Goal: Task Accomplishment & Management: Manage account settings

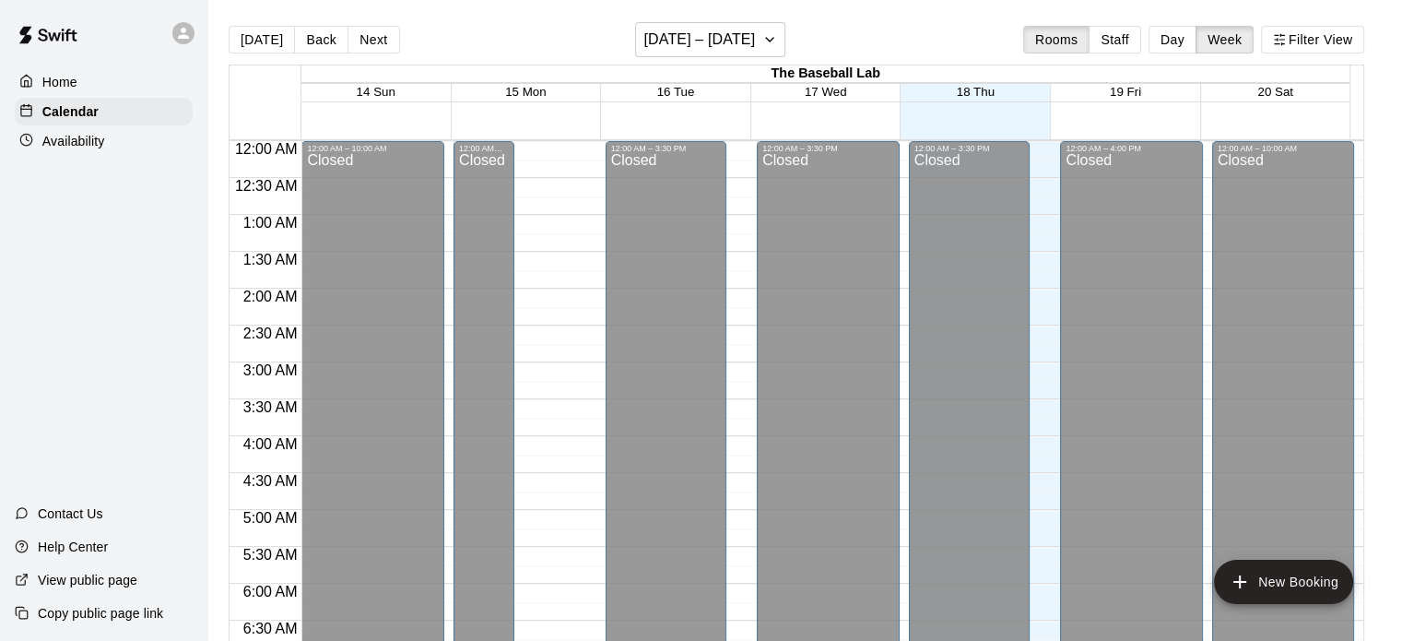
scroll to position [857, 0]
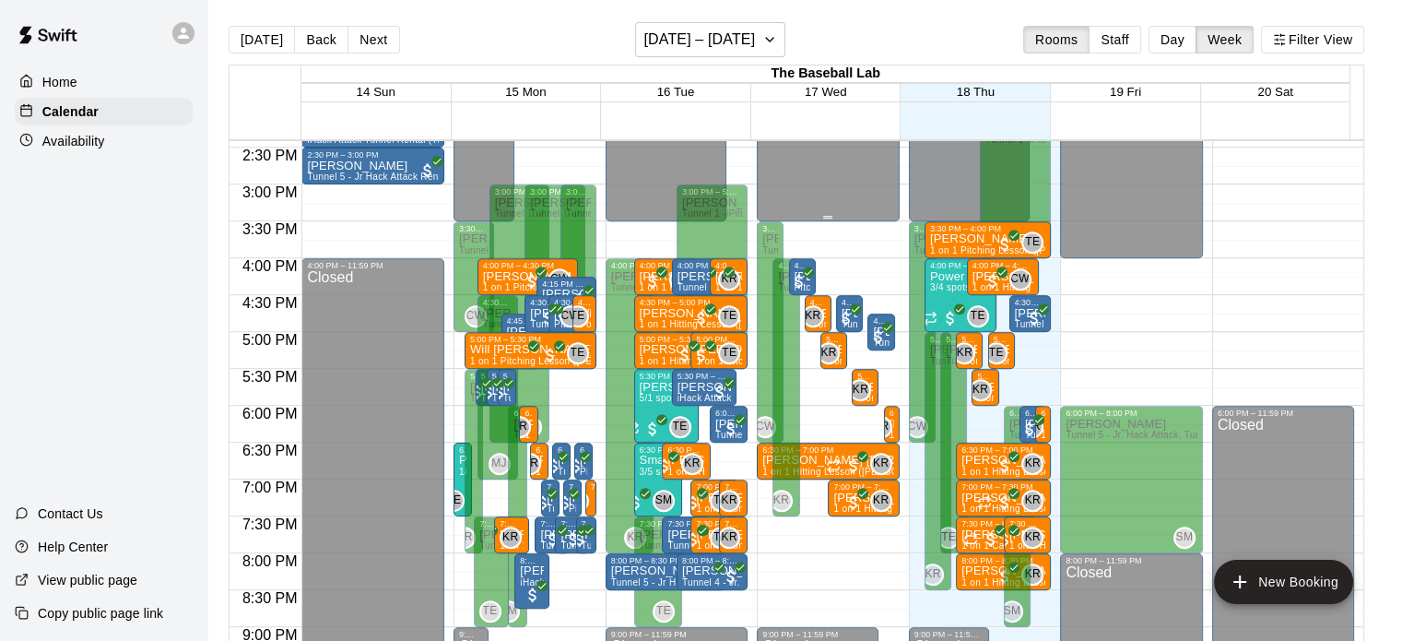
scroll to position [1073, 0]
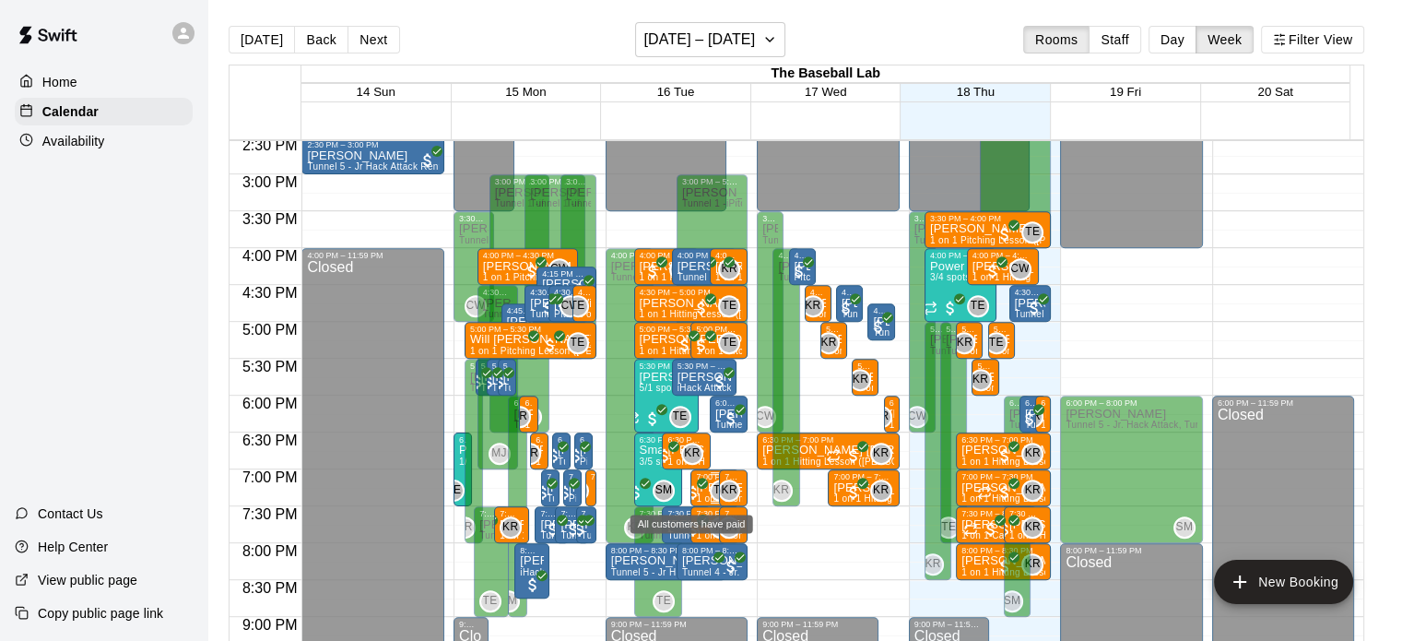
click at [697, 482] on icon "All customers have paid" at bounding box center [702, 482] width 11 height 11
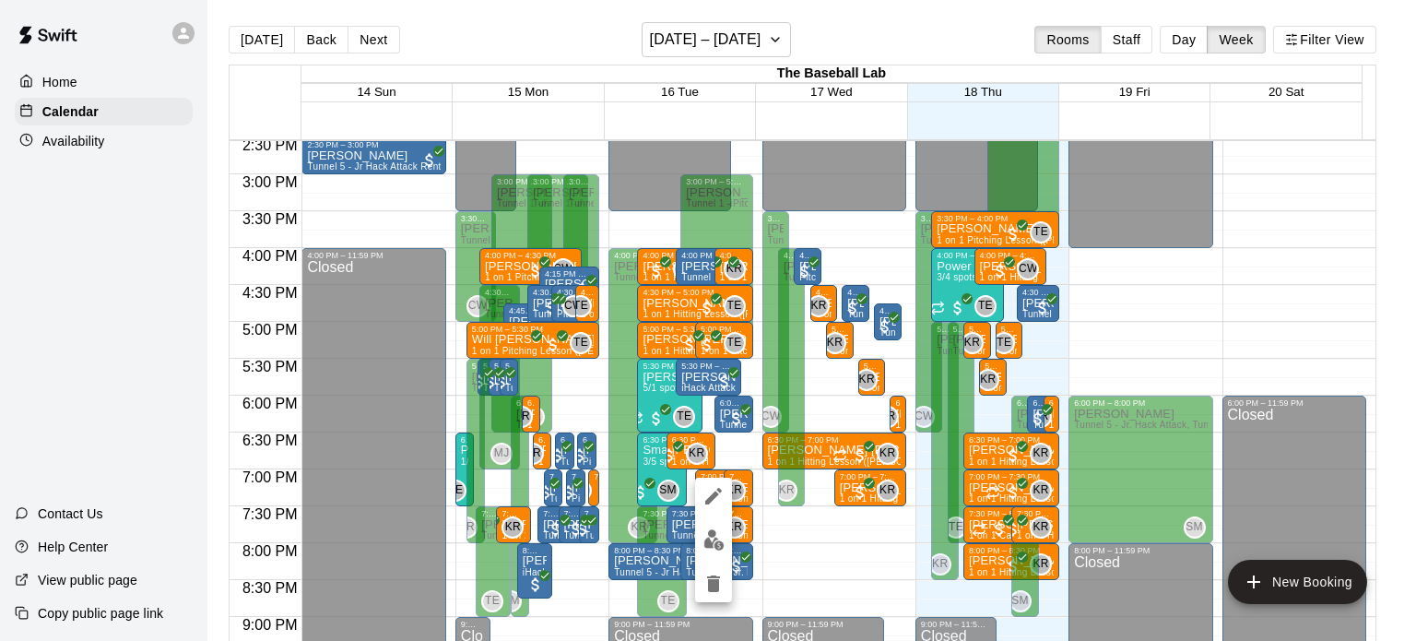
click at [710, 58] on div at bounding box center [708, 320] width 1416 height 641
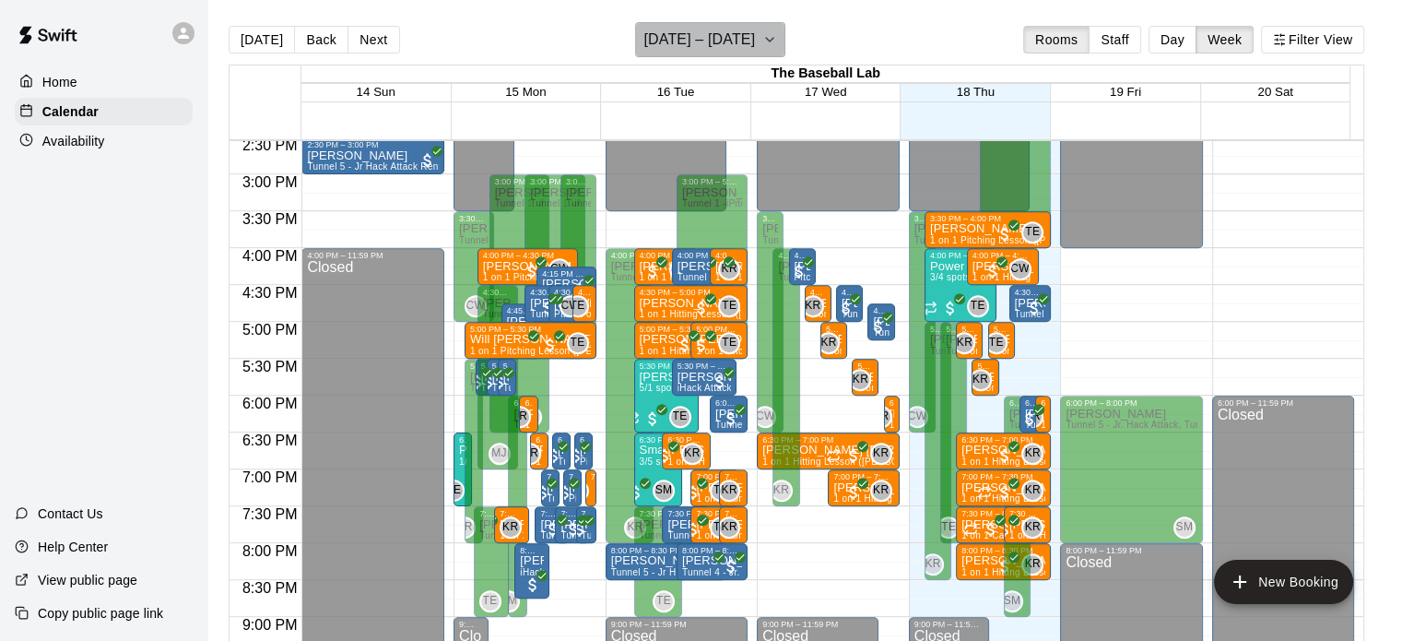
click at [712, 45] on h6 "[DATE] – [DATE]" at bounding box center [699, 40] width 112 height 26
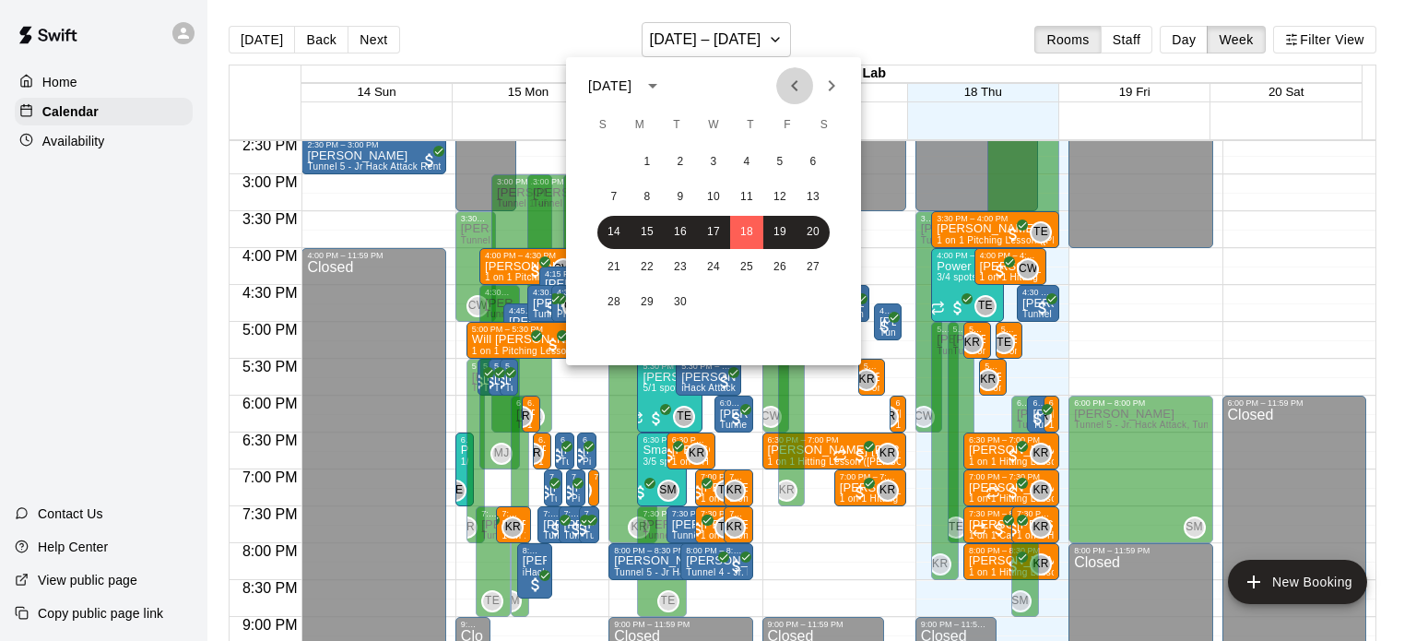
click at [801, 83] on icon "Previous month" at bounding box center [794, 86] width 22 height 22
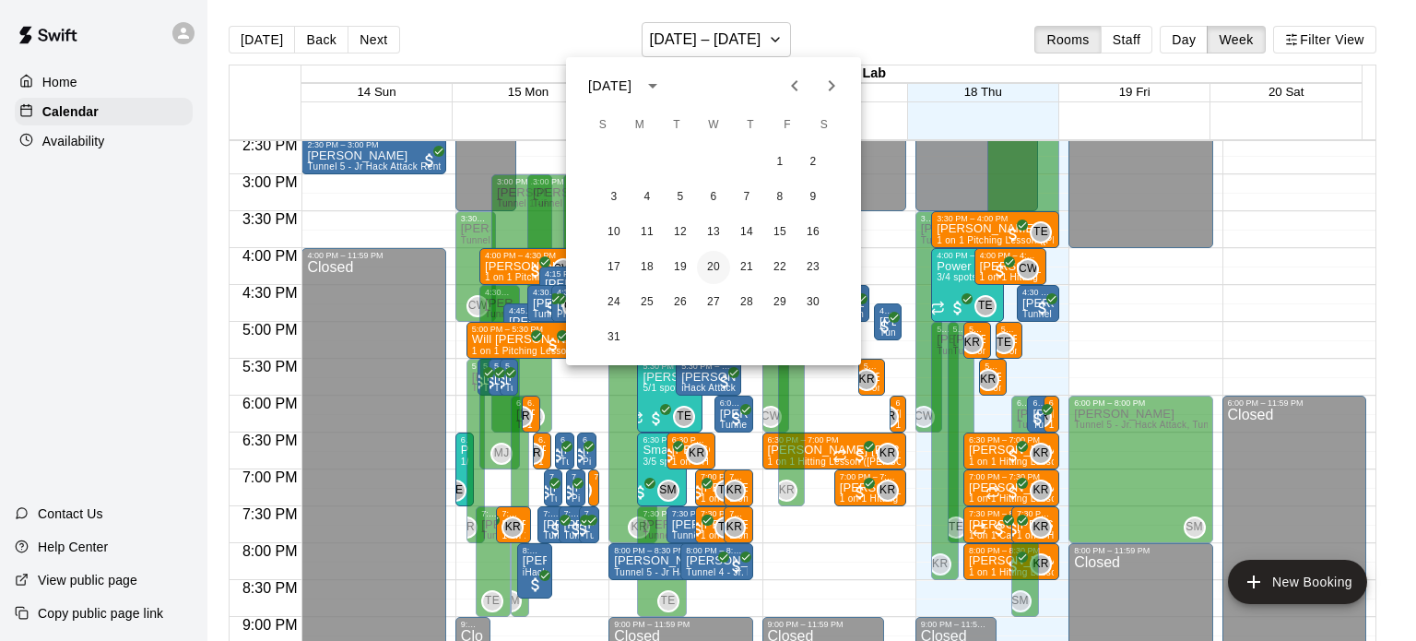
click at [700, 259] on button "20" at bounding box center [713, 267] width 33 height 33
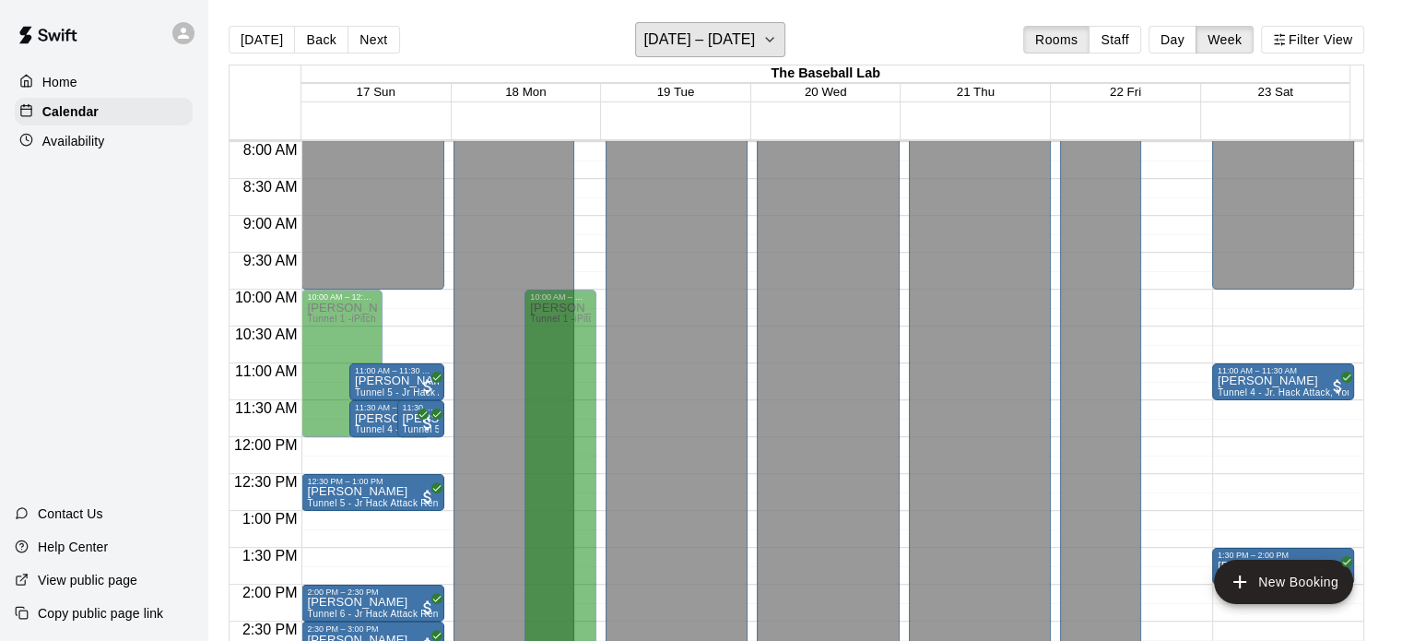
scroll to position [559, 0]
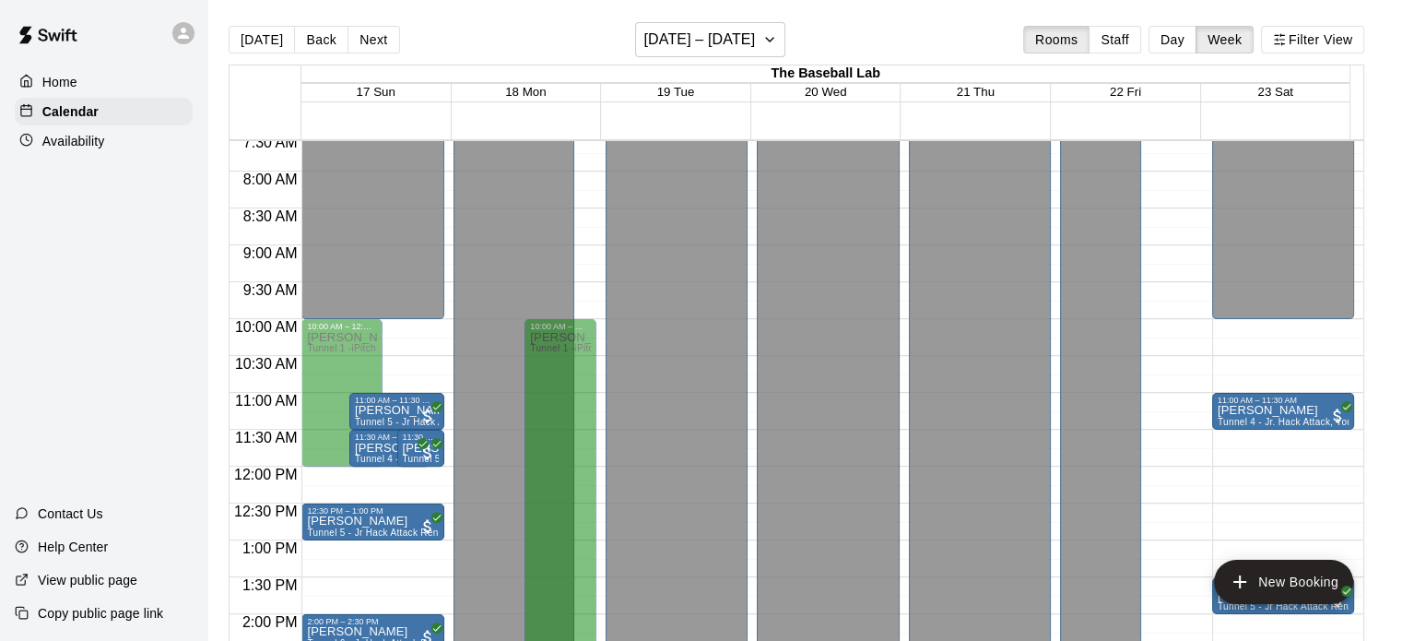
click at [714, 63] on div "Today Back Next August 17 – 23 Rooms Staff Day Week Filter View" at bounding box center [796, 43] width 1135 height 42
click at [716, 45] on h6 "August 17 – 23" at bounding box center [699, 40] width 112 height 26
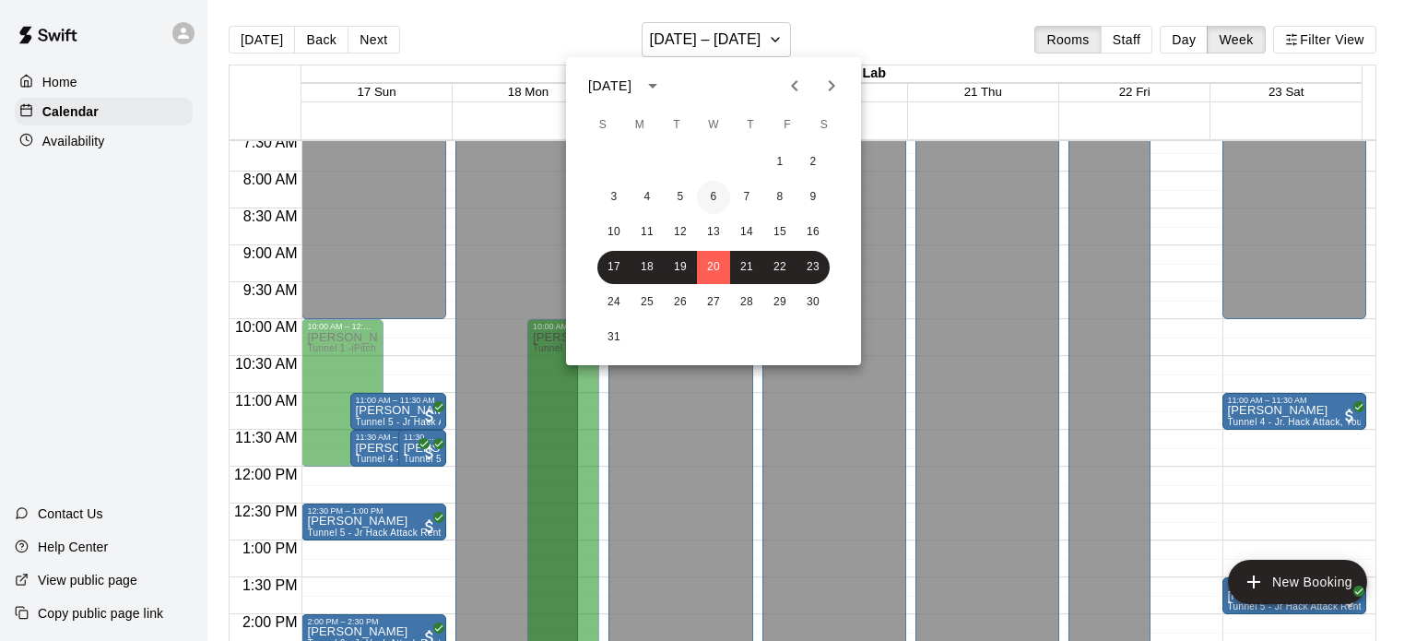
click at [712, 191] on button "6" at bounding box center [713, 197] width 33 height 33
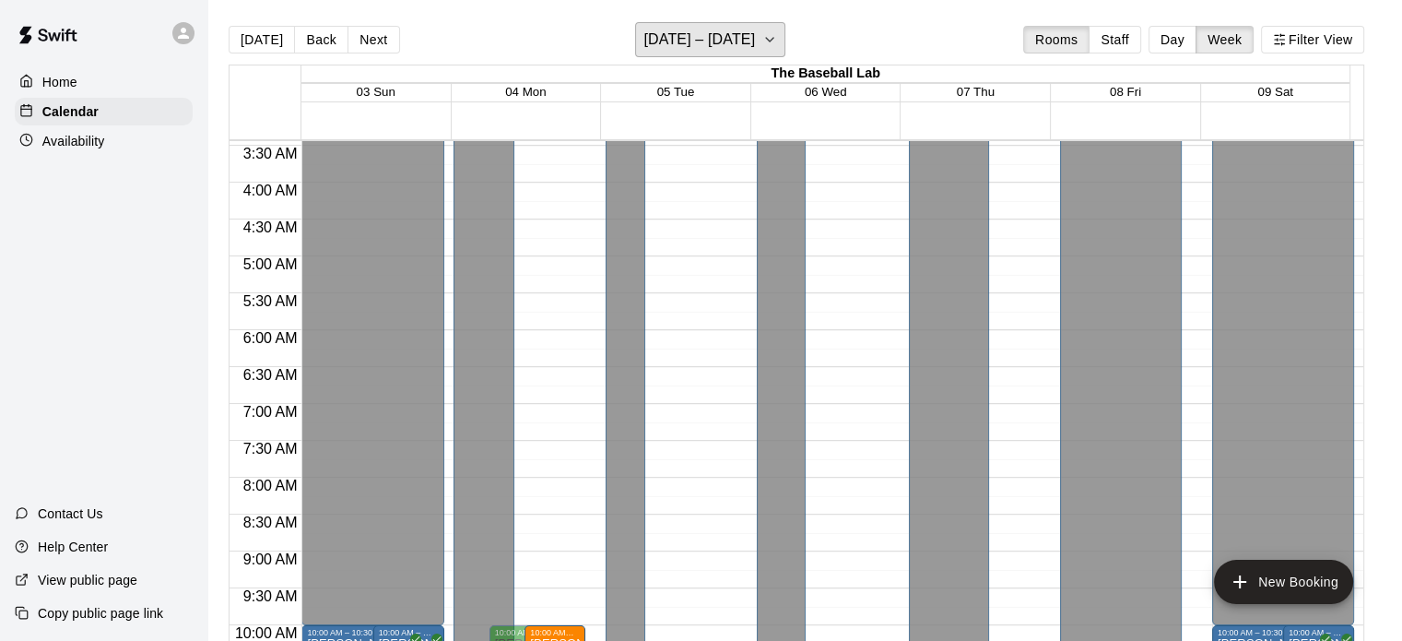
scroll to position [662, 0]
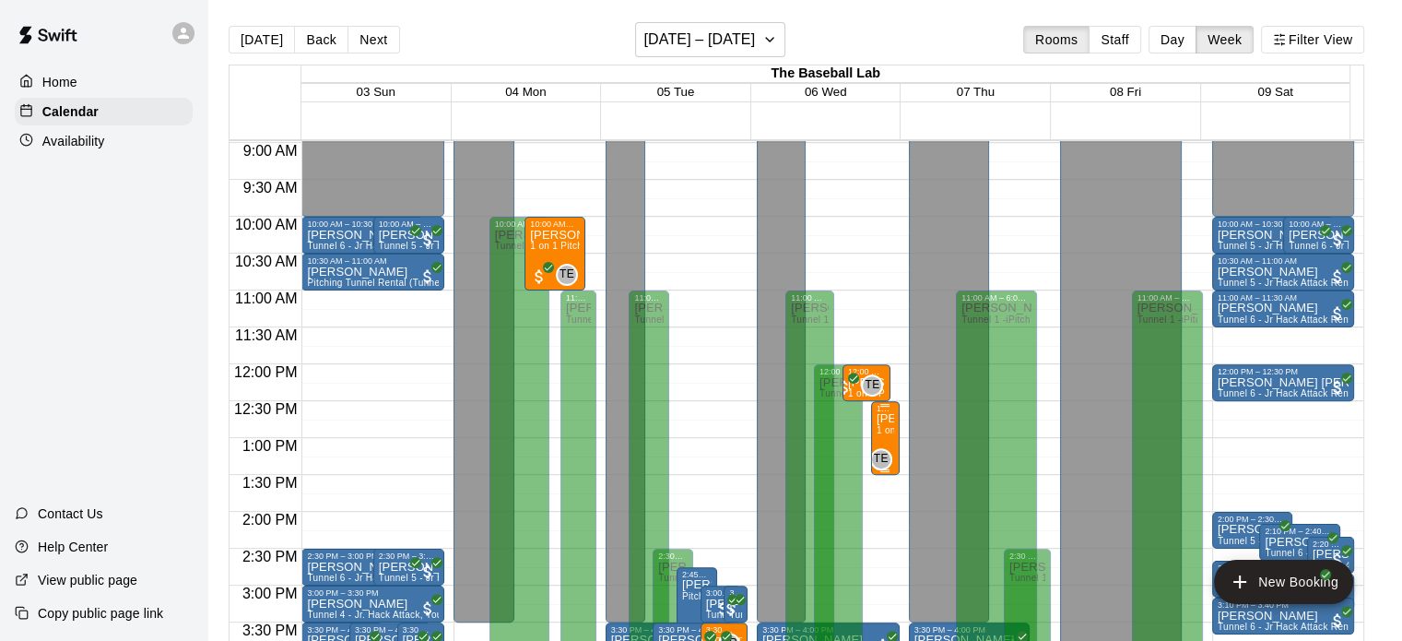
click at [886, 435] on span "1 on 1 Hitting Lesson 60 minutes (Tyler Eckberg)" at bounding box center [993, 430] width 233 height 10
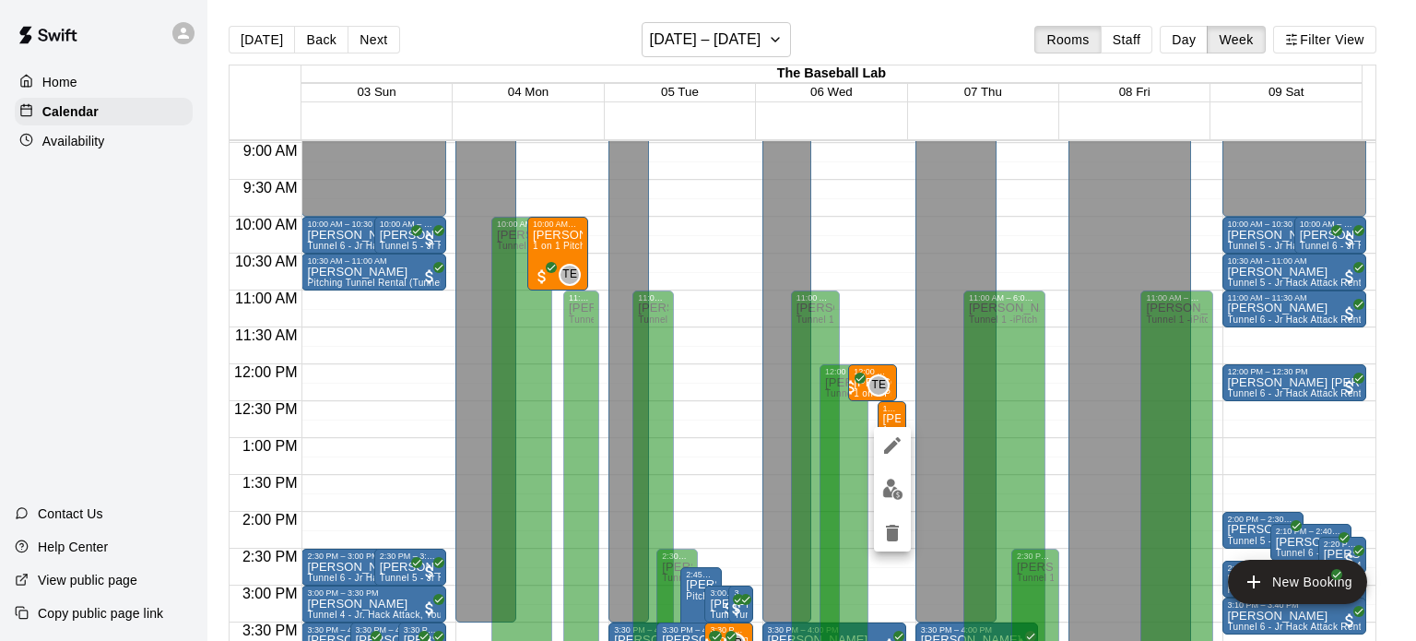
click at [879, 506] on div at bounding box center [892, 489] width 37 height 124
click at [882, 497] on img "edit" at bounding box center [892, 488] width 21 height 21
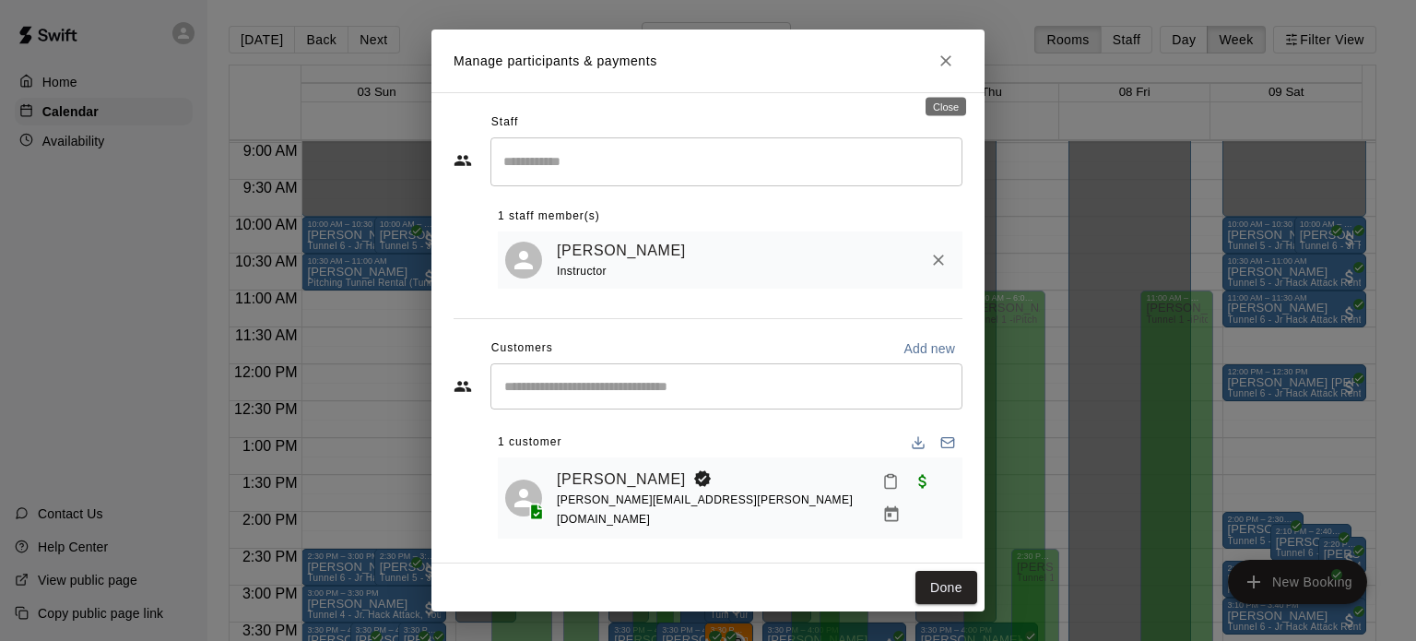
click at [947, 64] on icon "Close" at bounding box center [945, 61] width 18 height 18
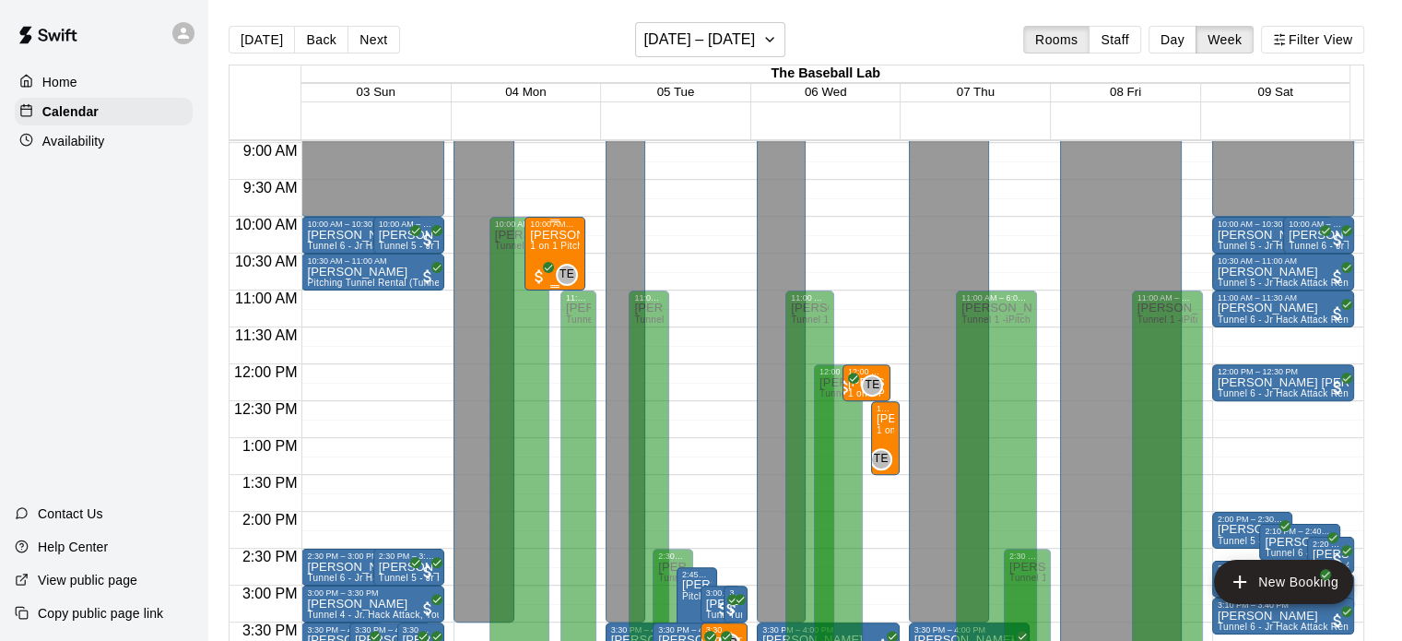
click at [549, 244] on span "1 on 1 Pitching Lesson 60 minutes (Tyler Eckberg)" at bounding box center [650, 246] width 241 height 10
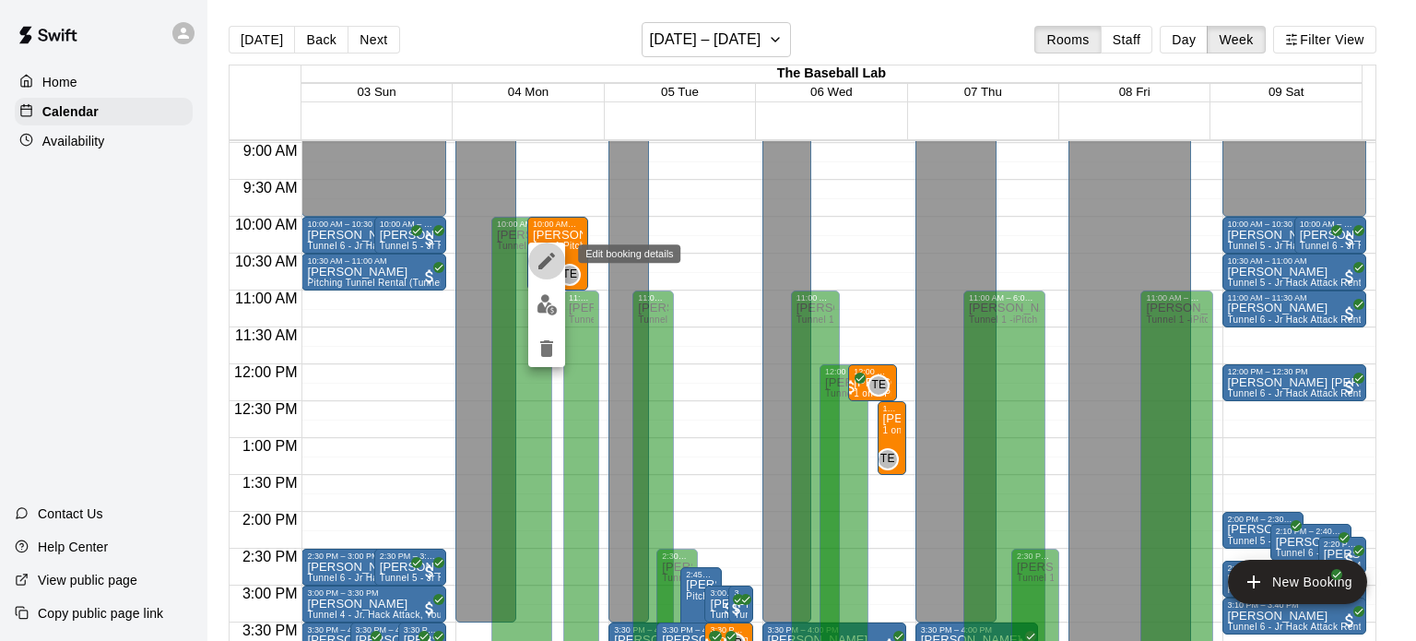
click at [547, 260] on icon "edit" at bounding box center [546, 261] width 17 height 17
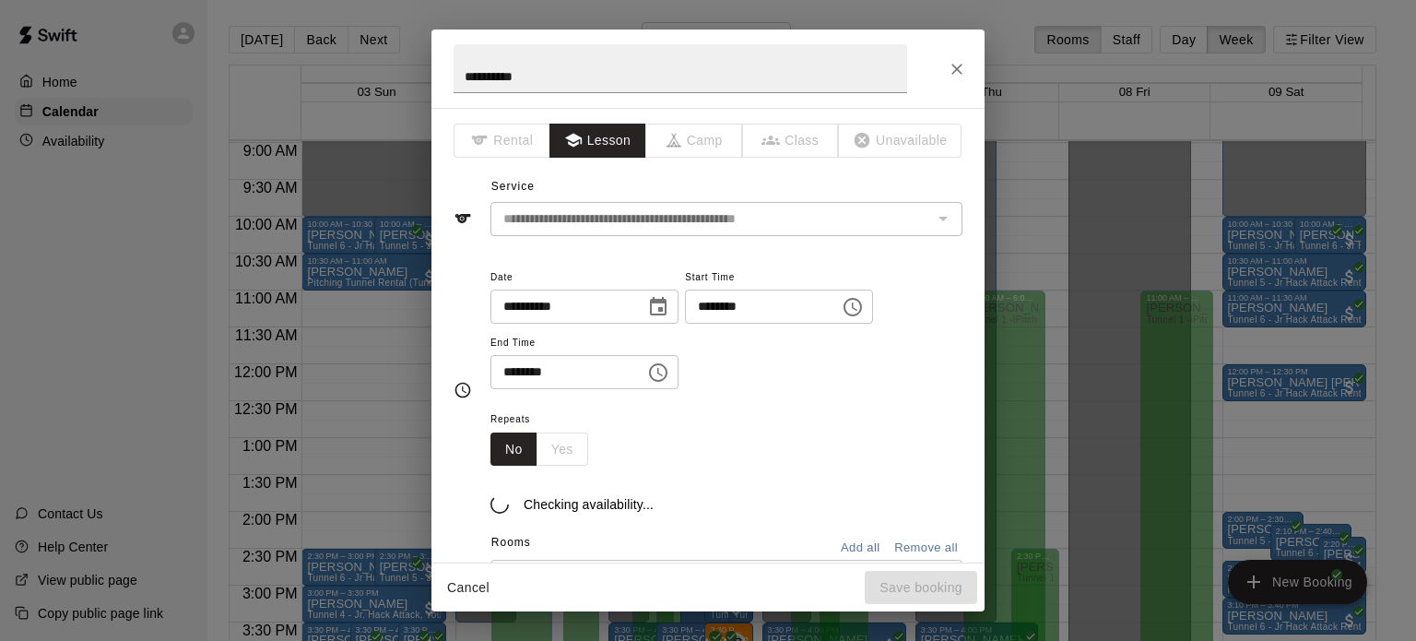
click at [963, 84] on div "**********" at bounding box center [707, 68] width 553 height 78
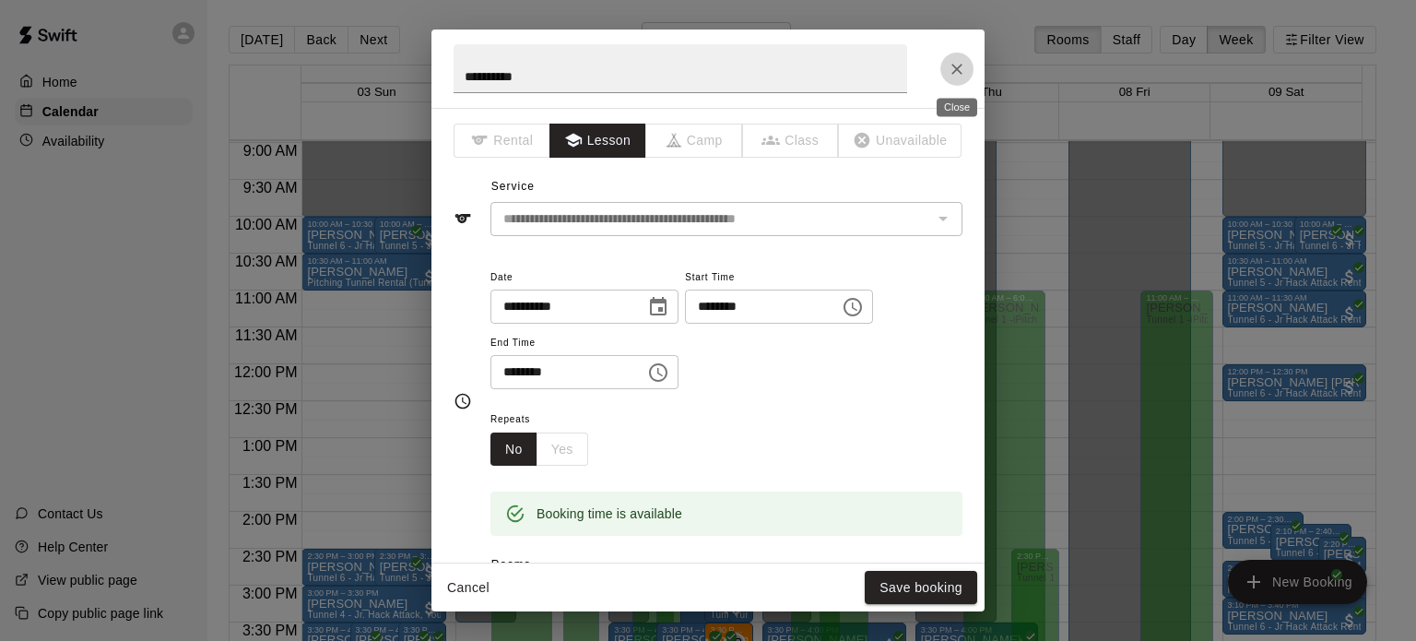
click at [964, 74] on icon "Close" at bounding box center [956, 69] width 18 height 18
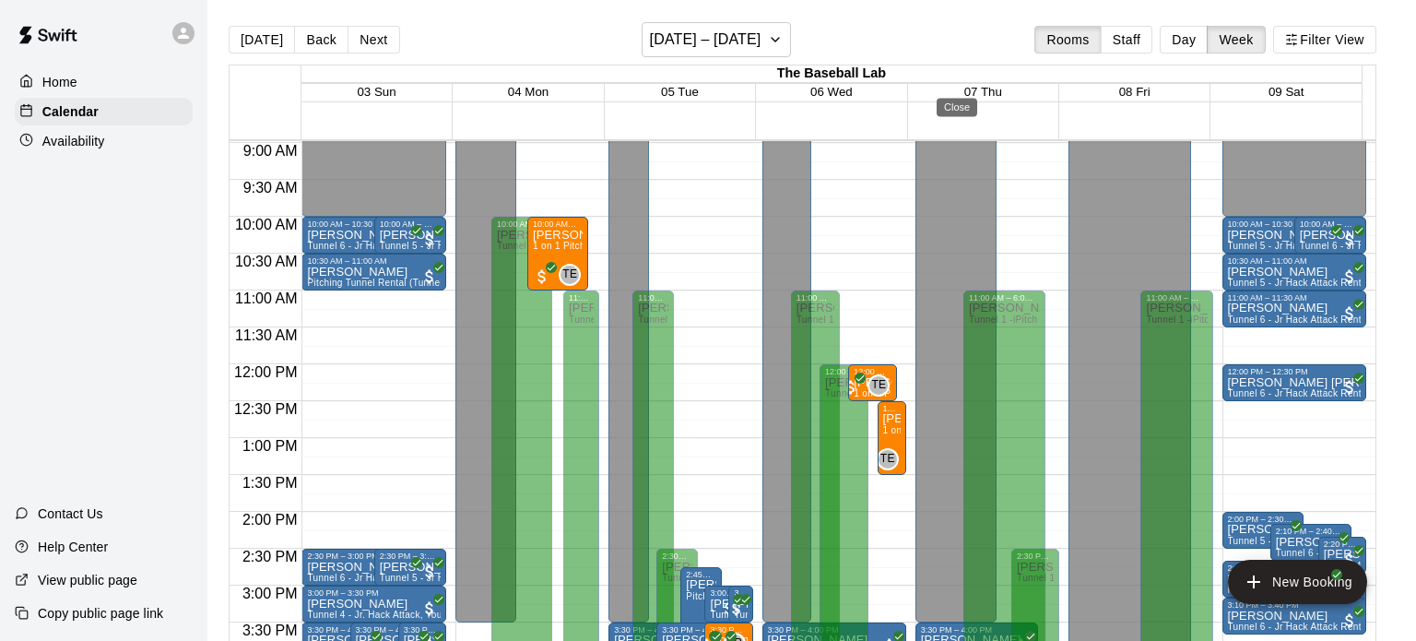
click at [734, 39] on h2 "**********" at bounding box center [680, 68] width 498 height 78
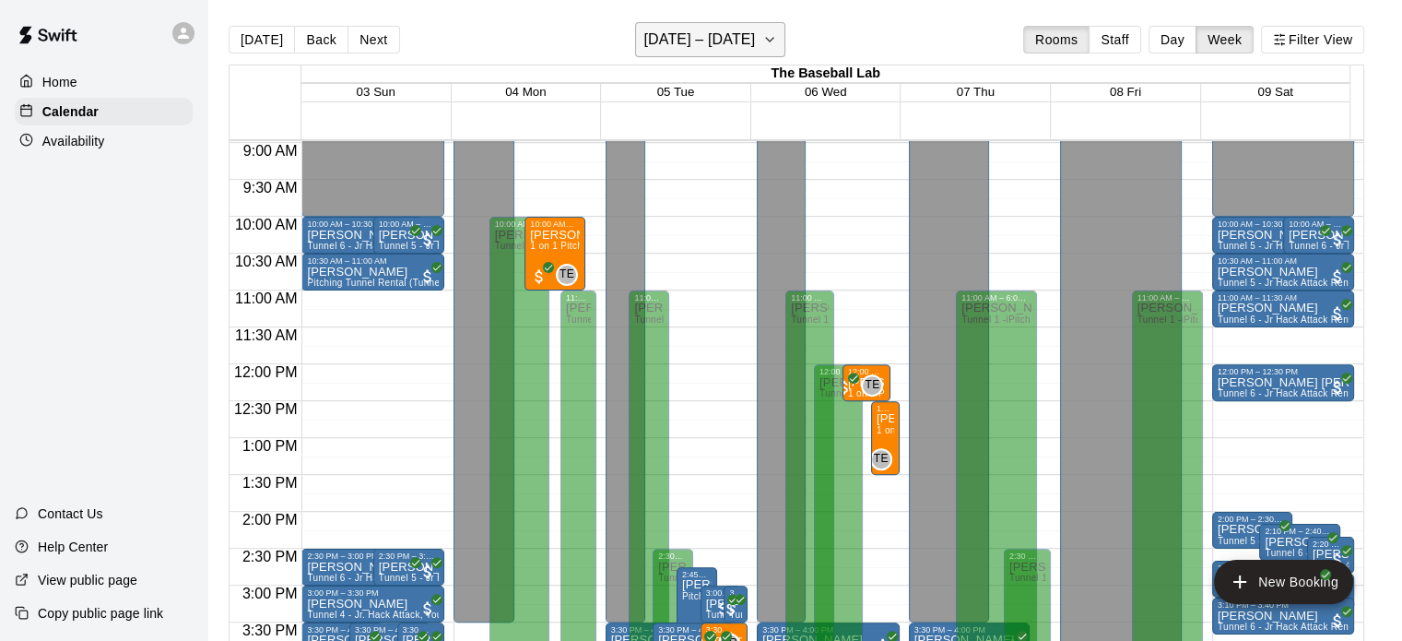
click at [732, 53] on button "August 03 – 09" at bounding box center [710, 39] width 150 height 35
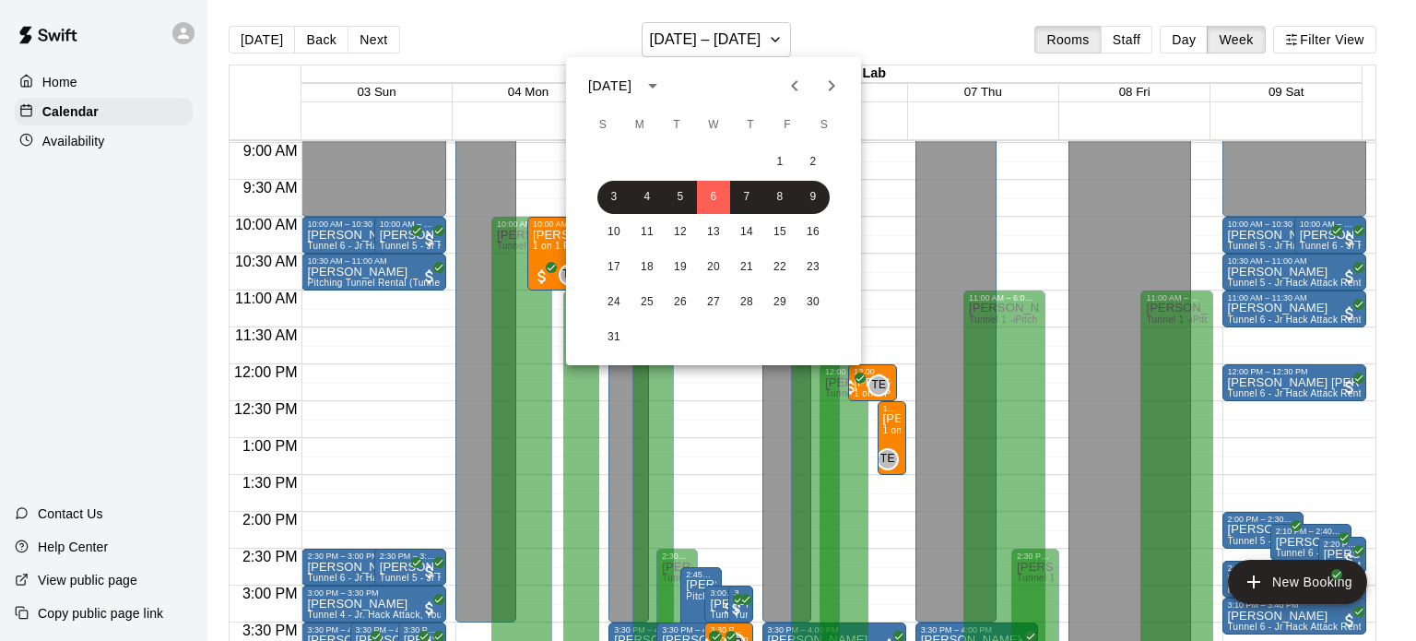
click at [828, 89] on icon "Next month" at bounding box center [831, 86] width 22 height 22
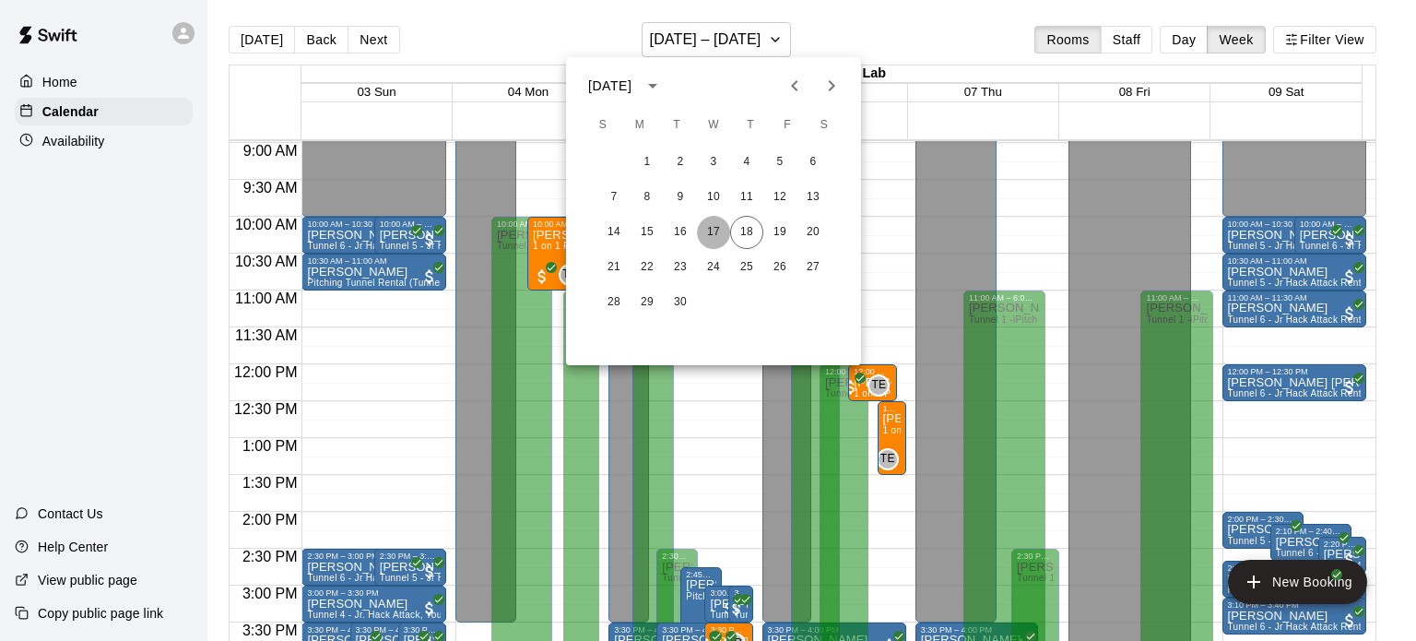
click at [719, 230] on button "17" at bounding box center [713, 232] width 33 height 33
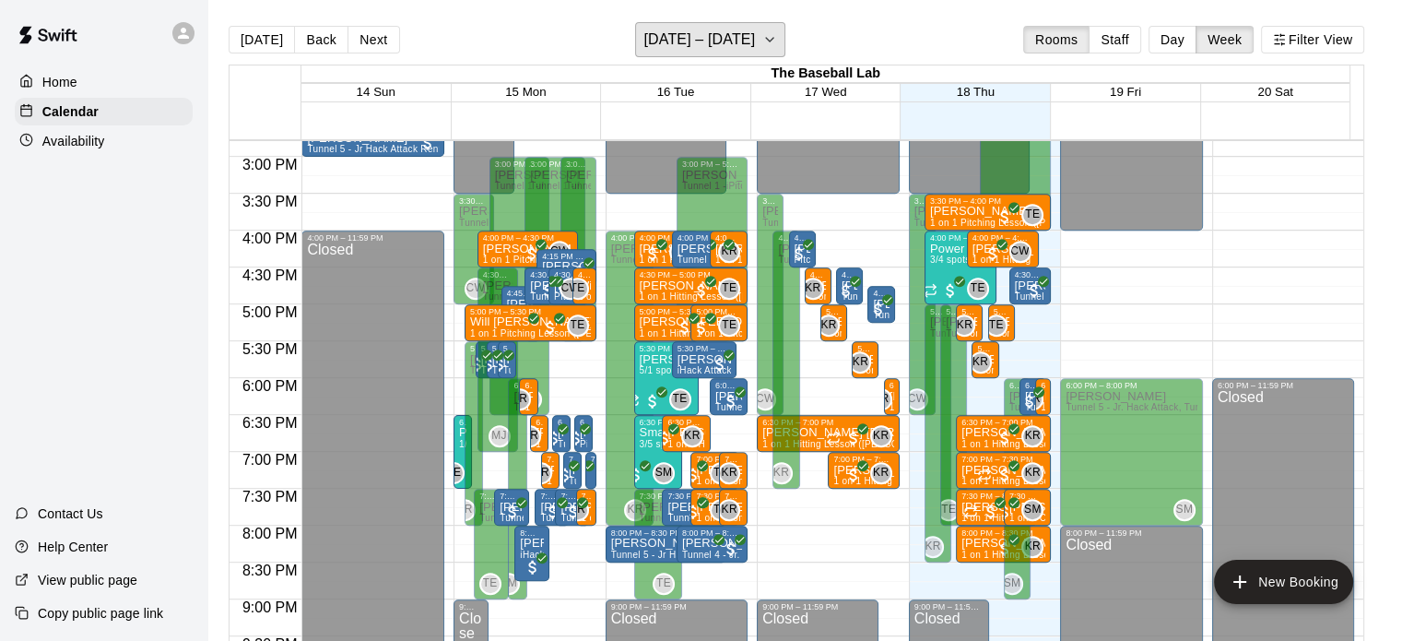
scroll to position [1089, 0]
click at [748, 35] on h6 "[DATE] – [DATE]" at bounding box center [699, 40] width 112 height 26
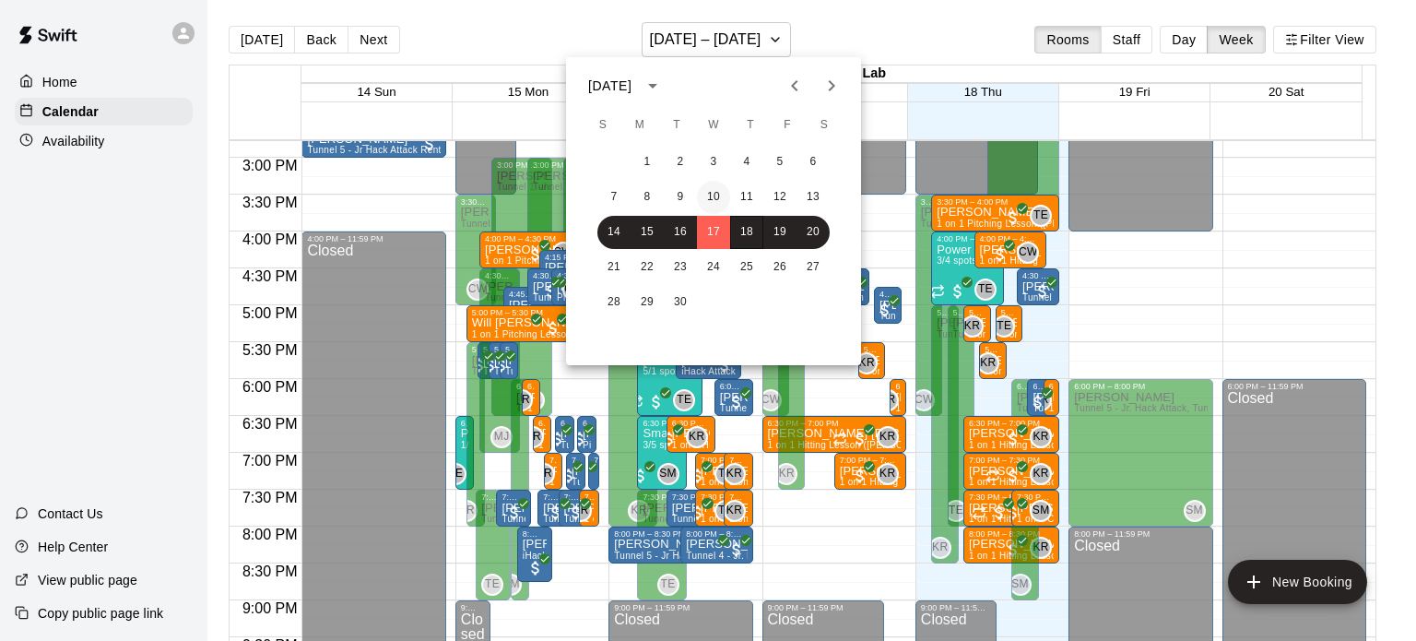
click at [702, 201] on button "10" at bounding box center [713, 197] width 33 height 33
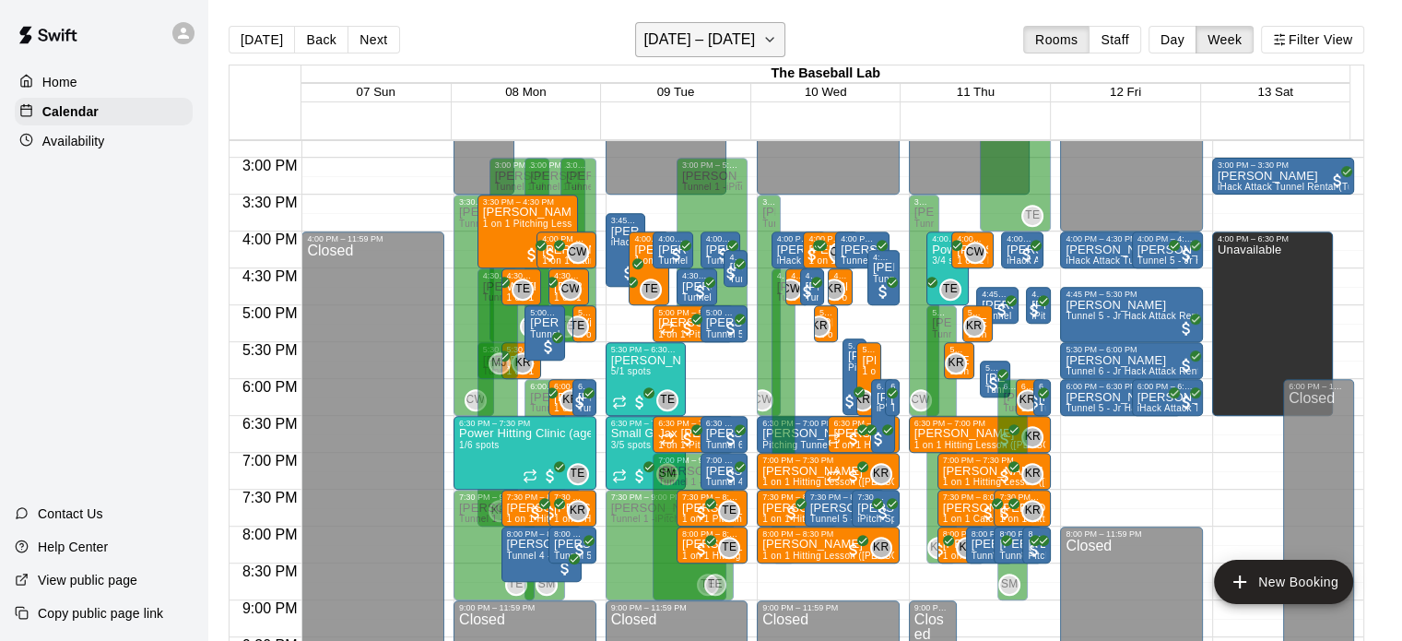
click at [749, 41] on h6 "September 07 – 13" at bounding box center [699, 40] width 112 height 26
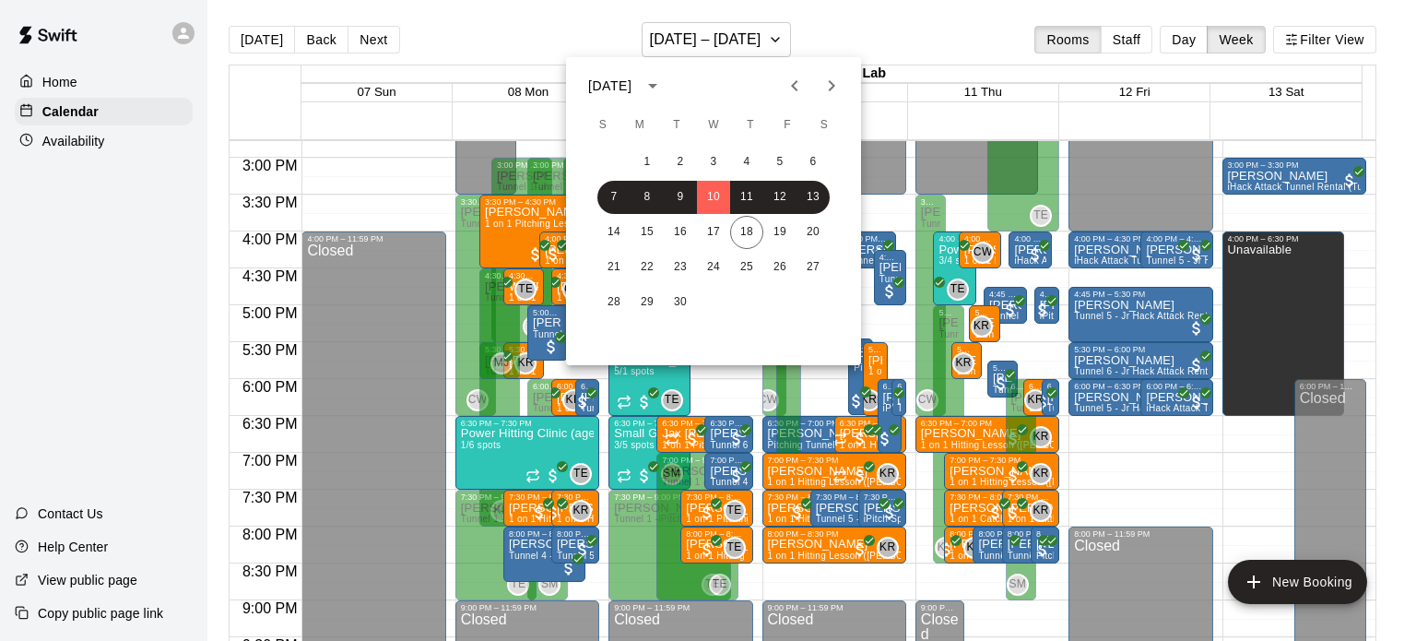
click at [697, 241] on div "14 15 16 17 18 19 20" at bounding box center [713, 232] width 295 height 33
click at [699, 231] on button "17" at bounding box center [713, 232] width 33 height 33
